Goal: Information Seeking & Learning: Learn about a topic

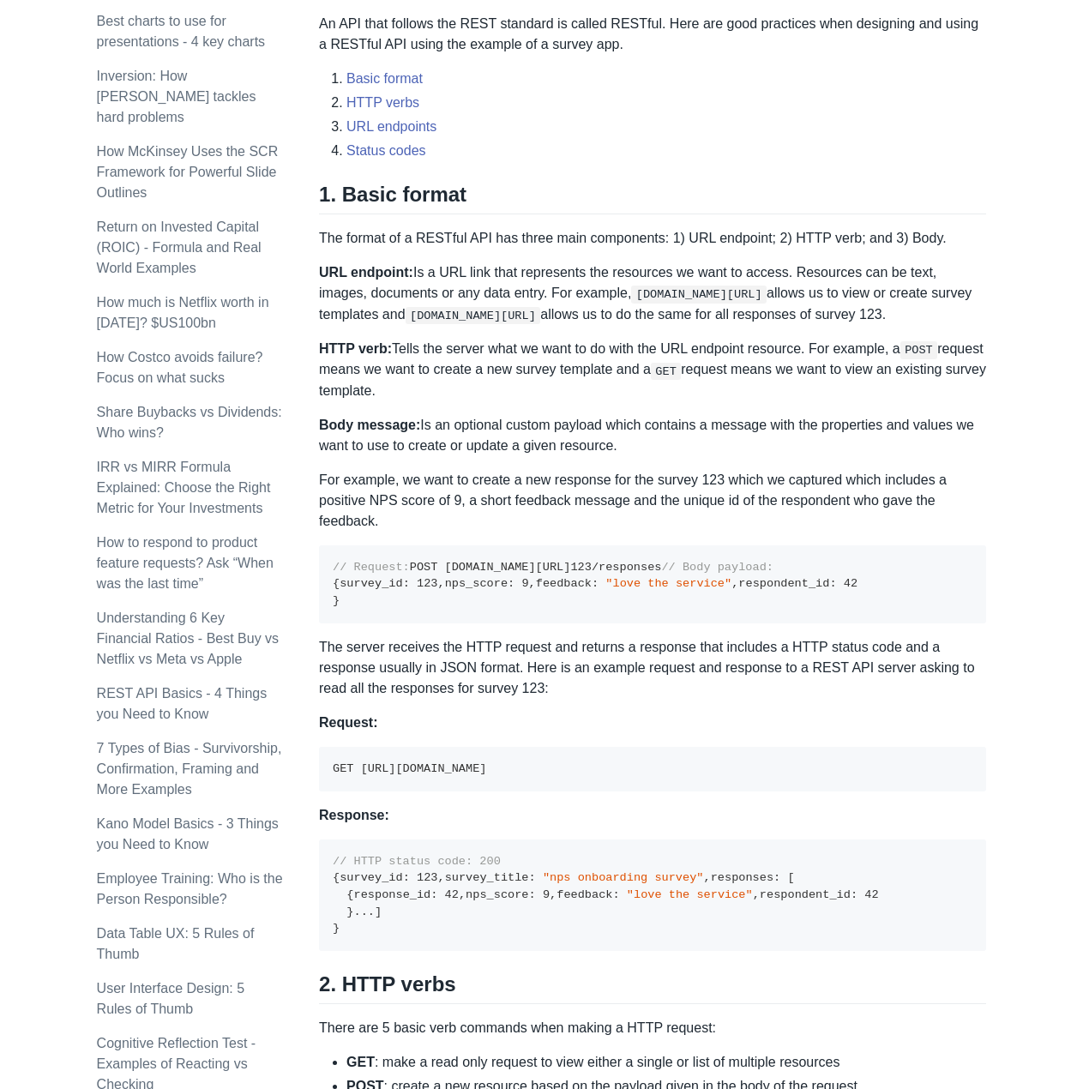
scroll to position [171, 0]
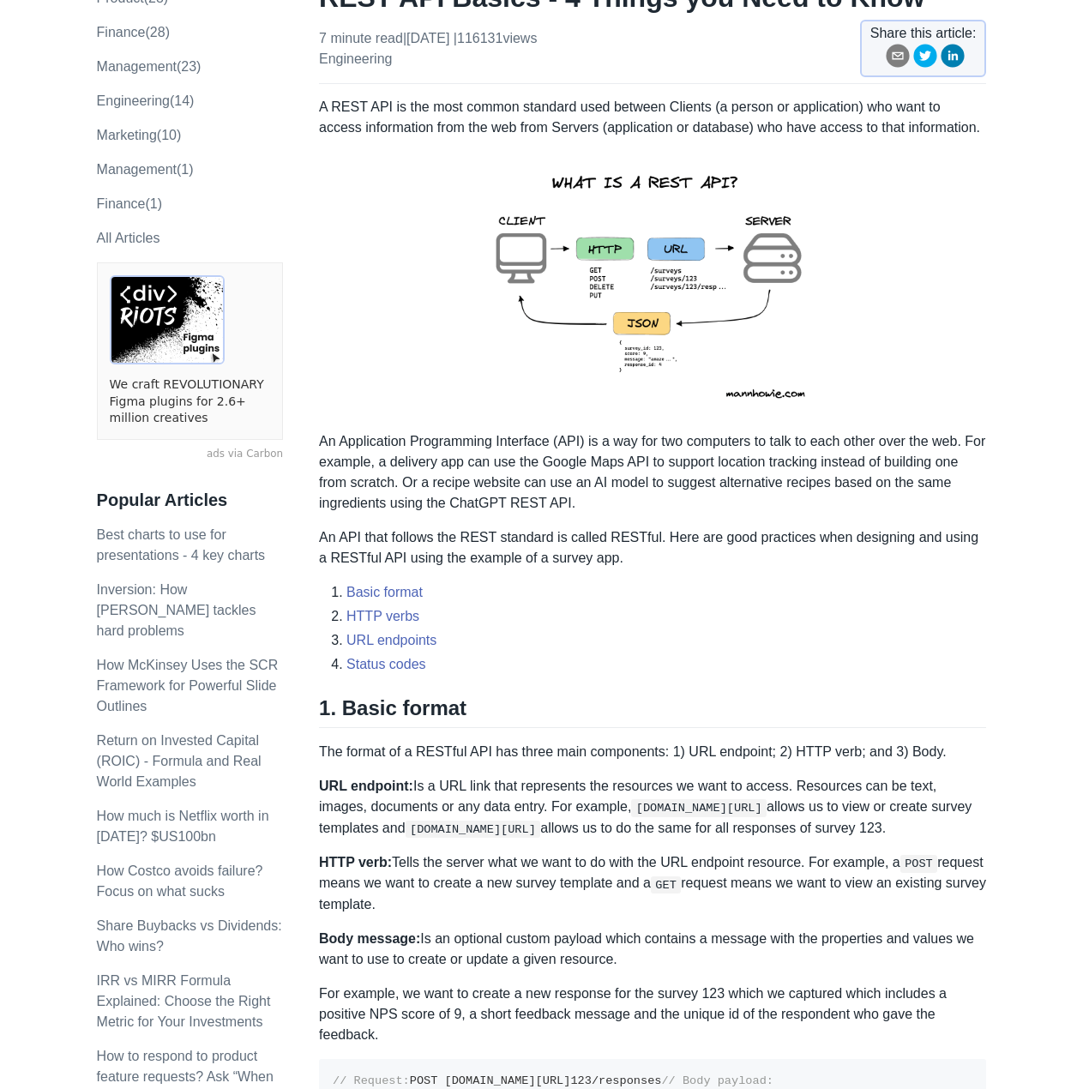
drag, startPoint x: 309, startPoint y: 169, endPoint x: 716, endPoint y: 519, distance: 536.1
drag, startPoint x: 689, startPoint y: 455, endPoint x: 678, endPoint y: 447, distance: 14.1
click at [690, 455] on p "An Application Programming Interface (API) is a way for two computers to talk t…" at bounding box center [652, 472] width 667 height 82
drag, startPoint x: 548, startPoint y: 622, endPoint x: 640, endPoint y: 585, distance: 98.9
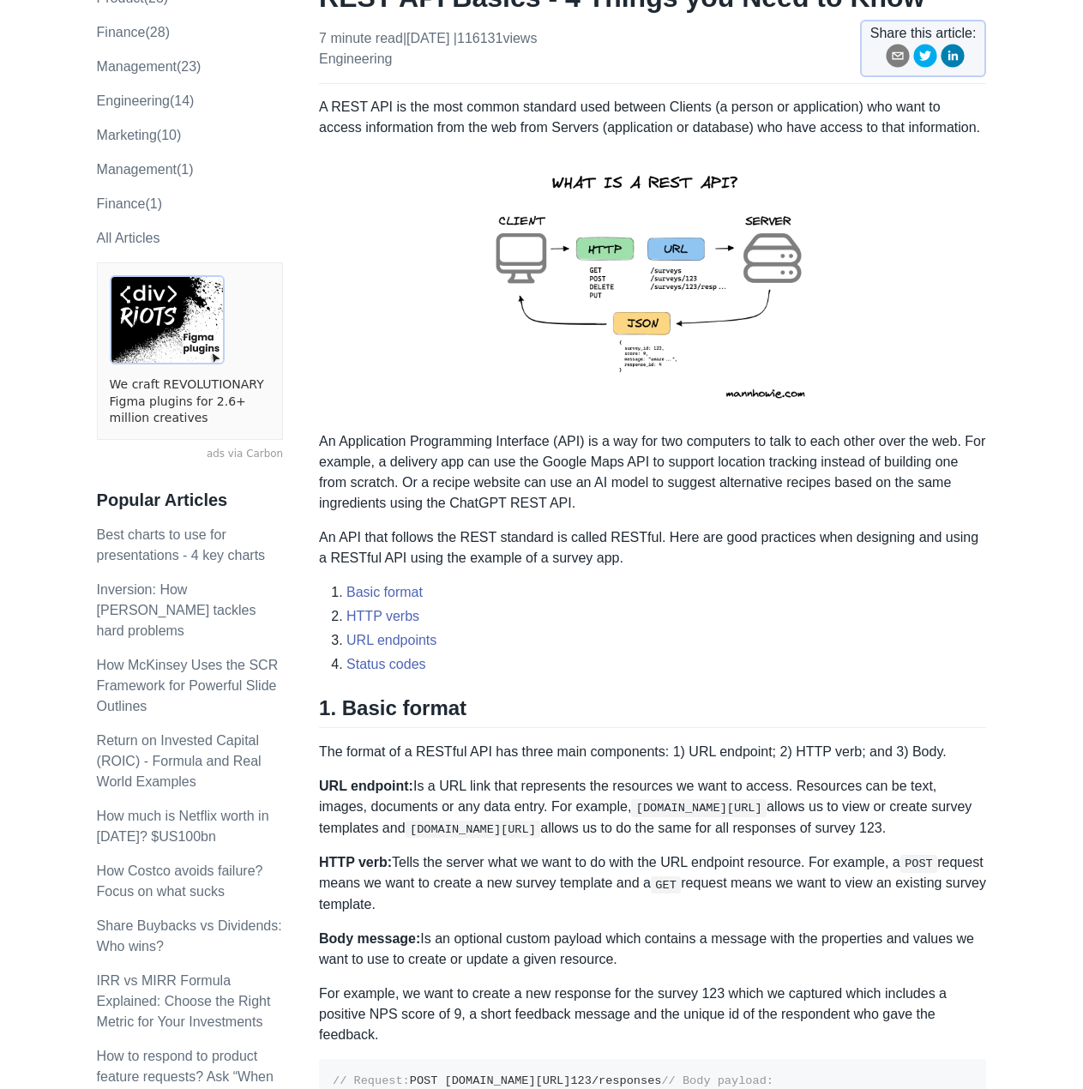
click at [580, 622] on li "HTTP verbs" at bounding box center [666, 616] width 640 height 21
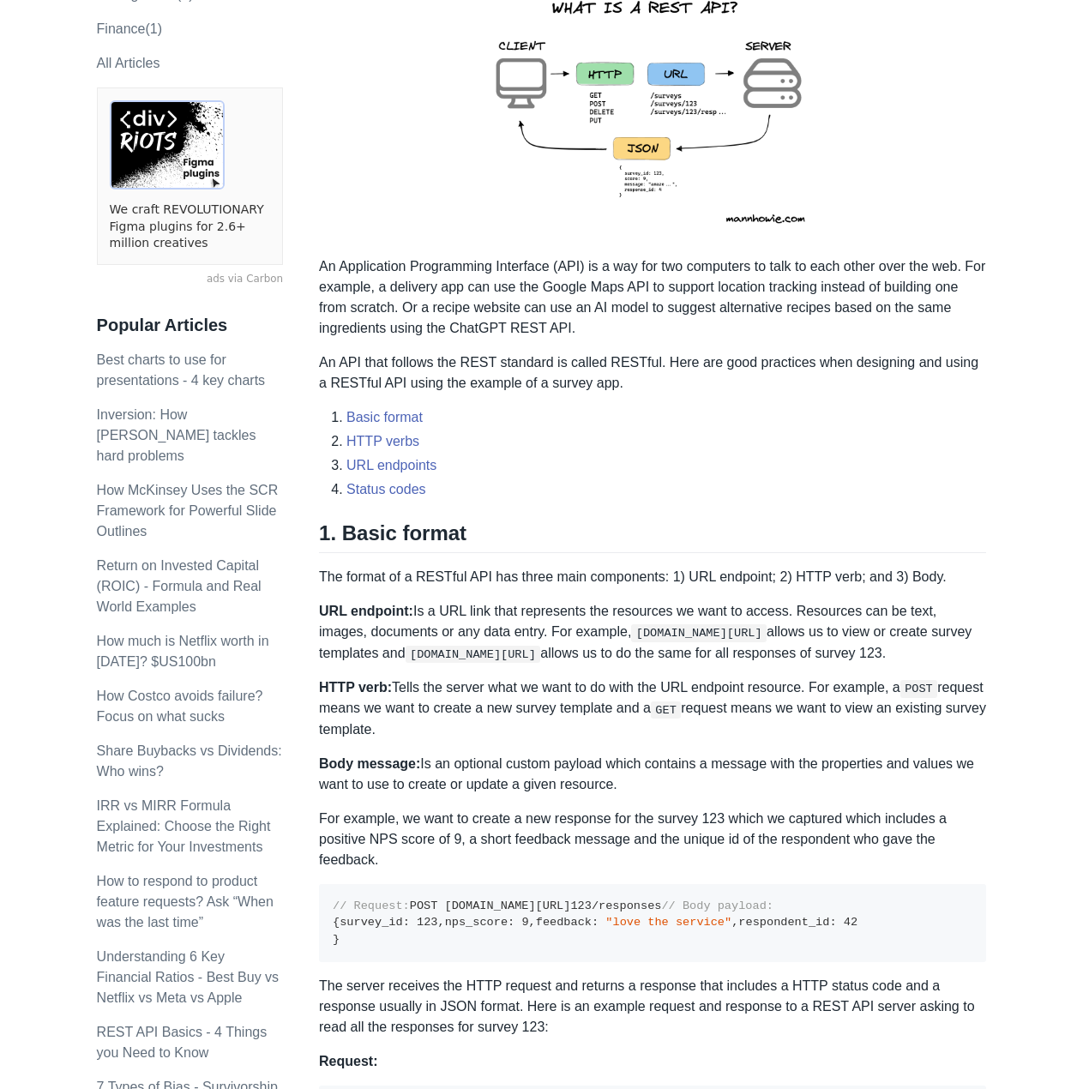
scroll to position [363, 0]
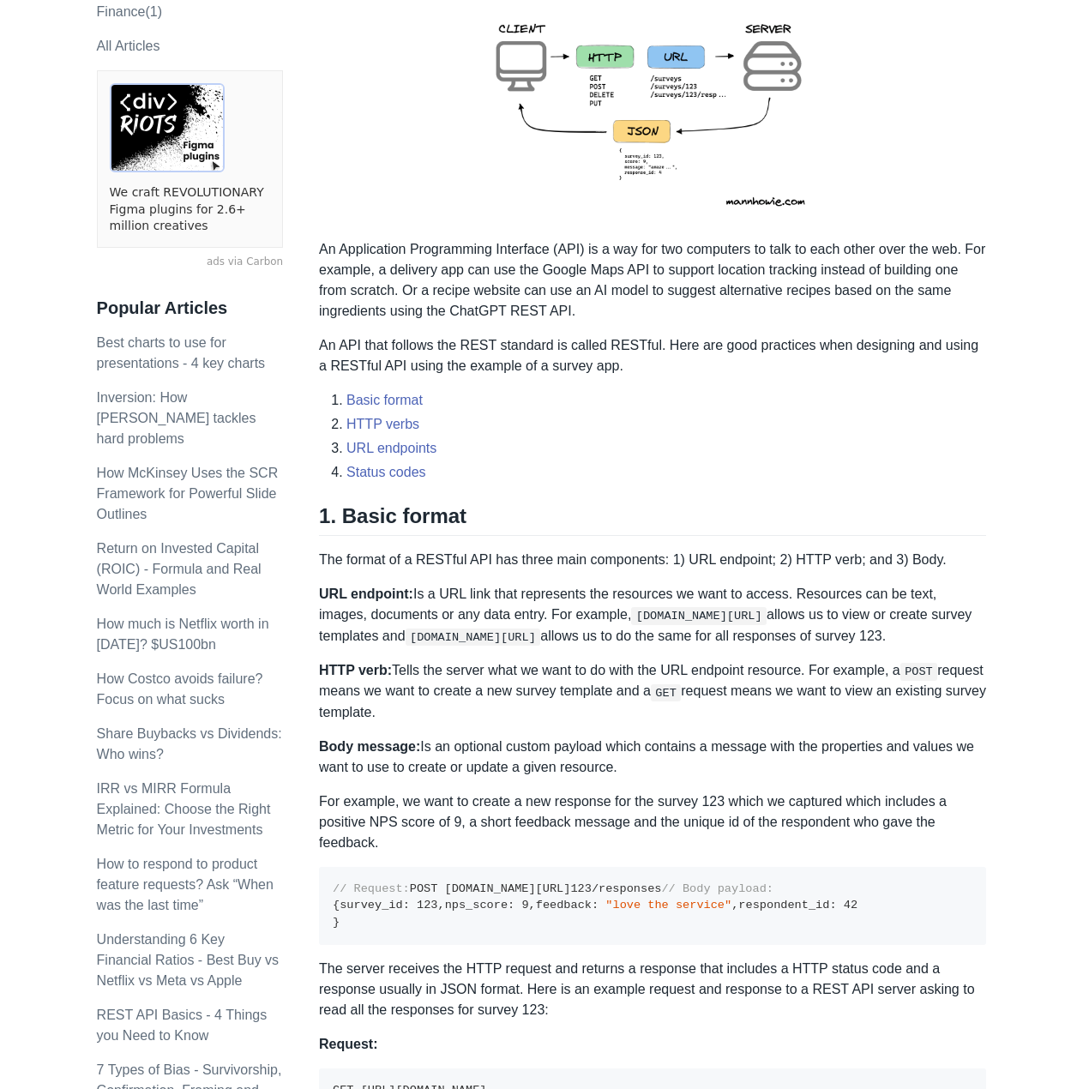
drag, startPoint x: 317, startPoint y: 279, endPoint x: 1060, endPoint y: 958, distance: 1006.6
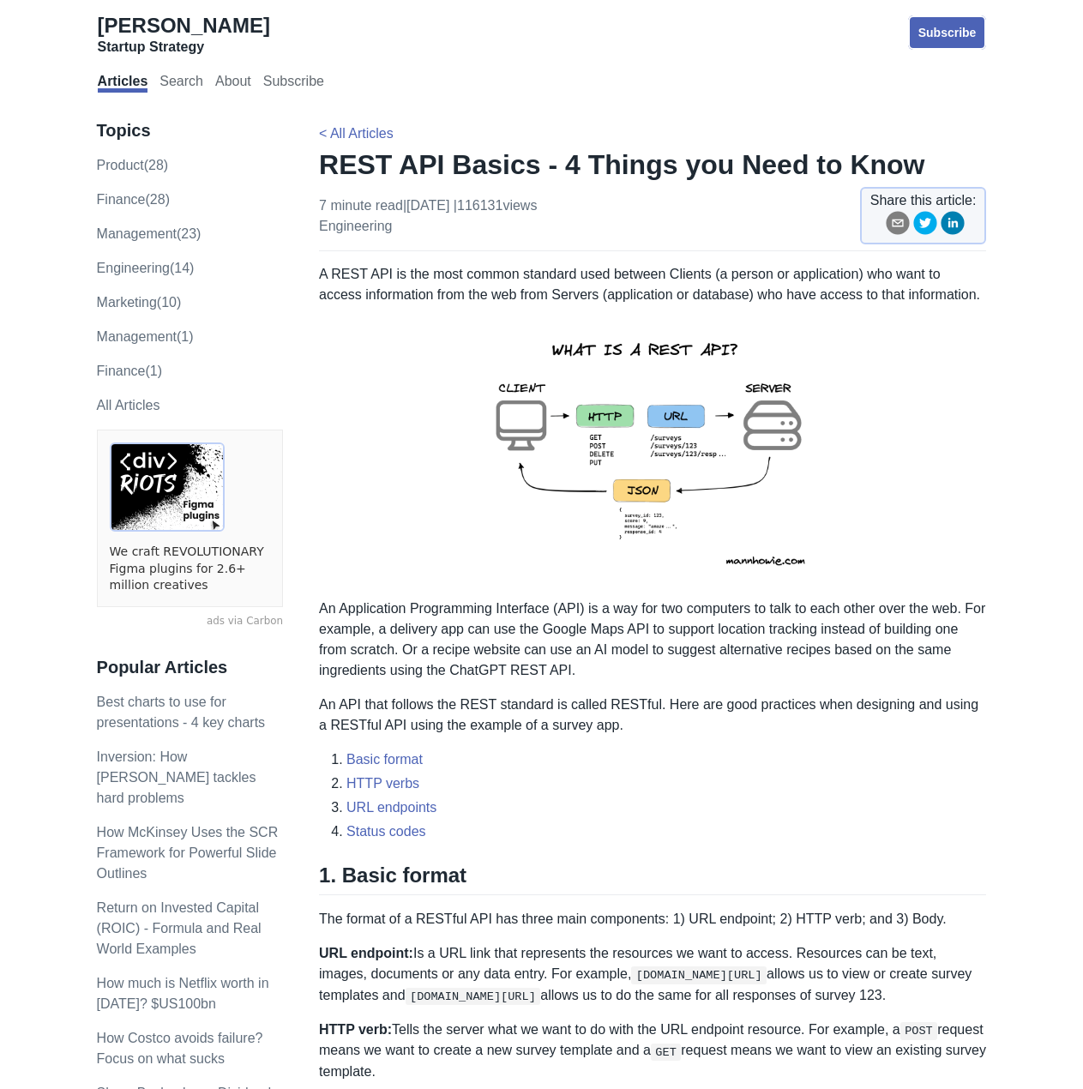
scroll to position [0, 0]
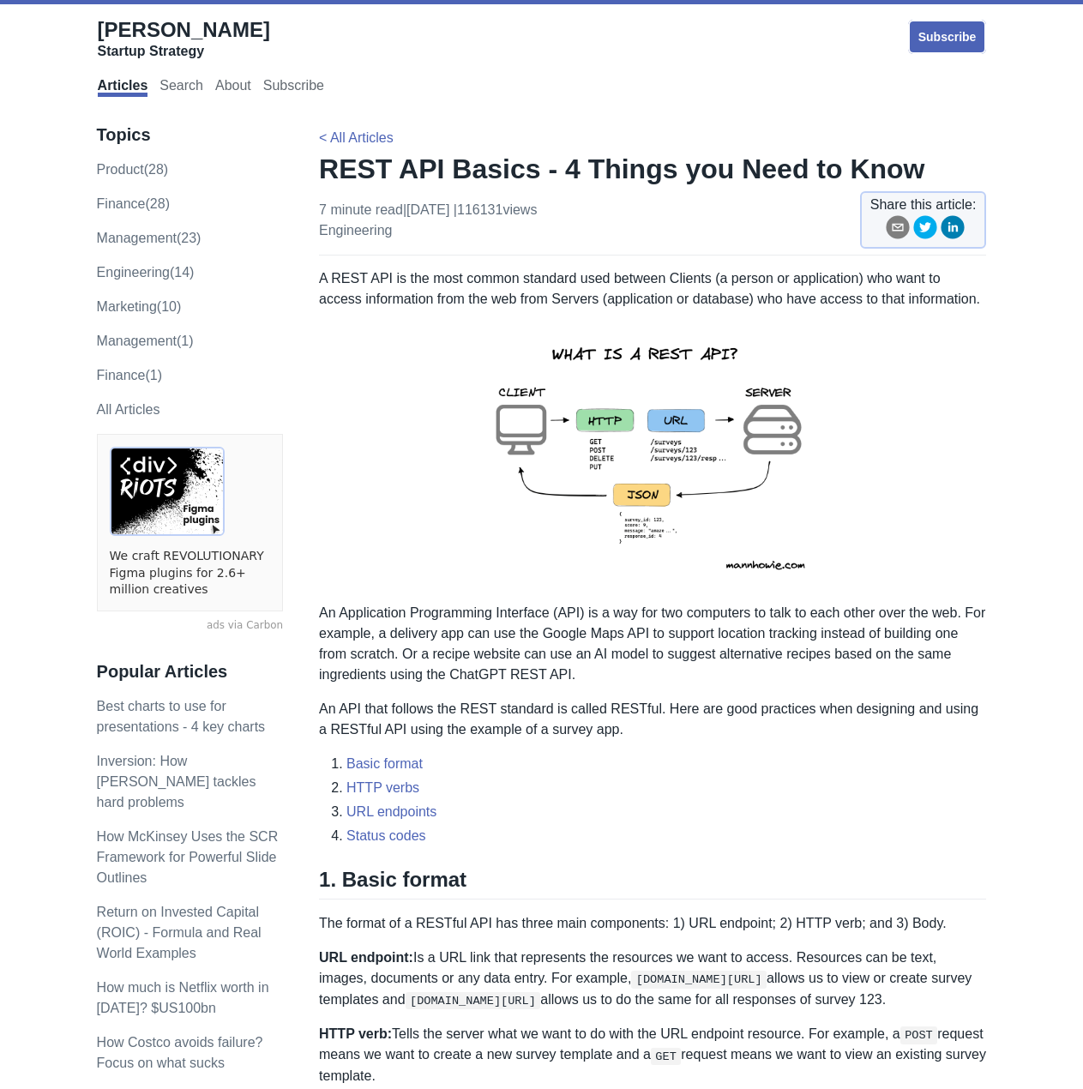
click at [558, 377] on img at bounding box center [652, 456] width 375 height 266
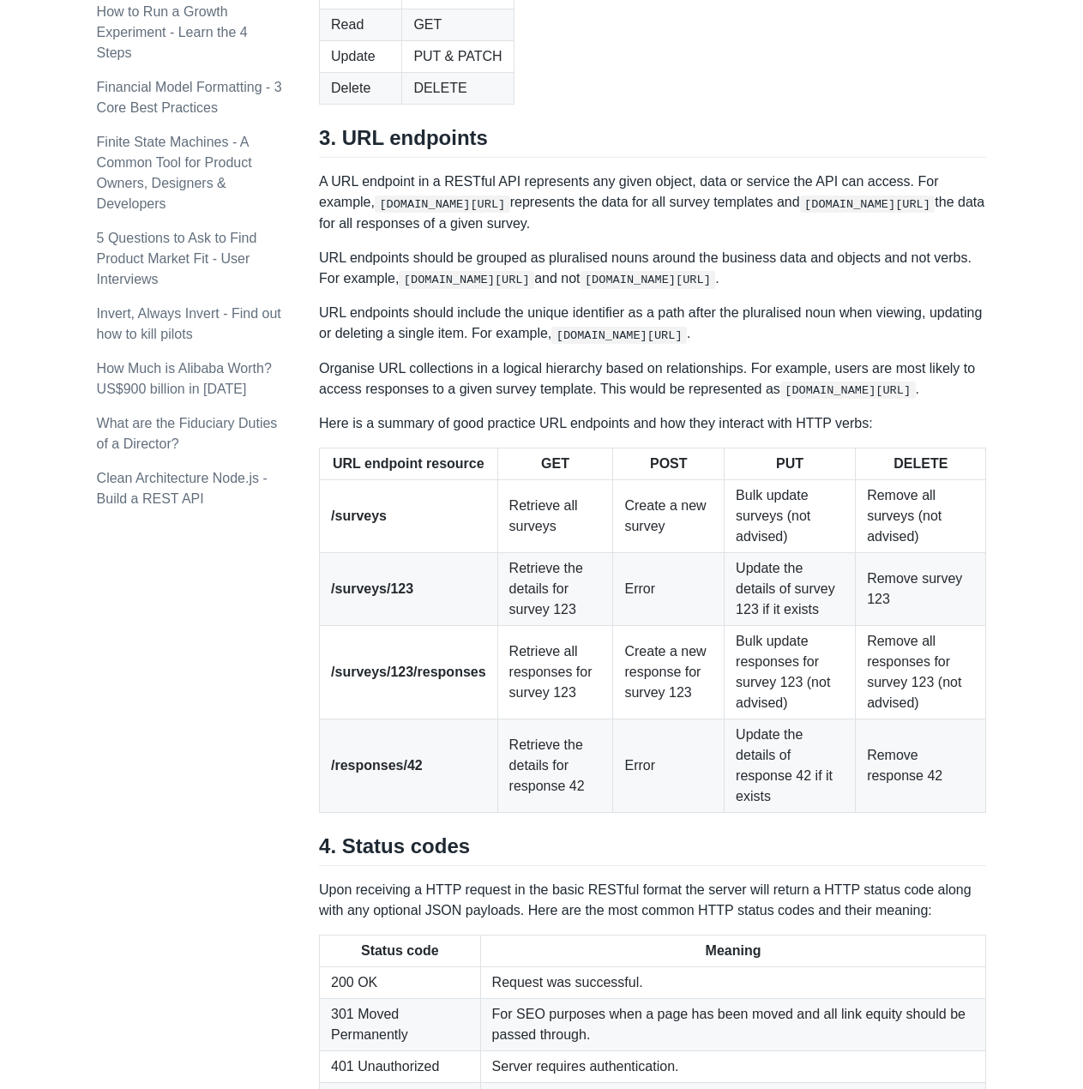
scroll to position [1972, 0]
